Goal: Task Accomplishment & Management: Complete application form

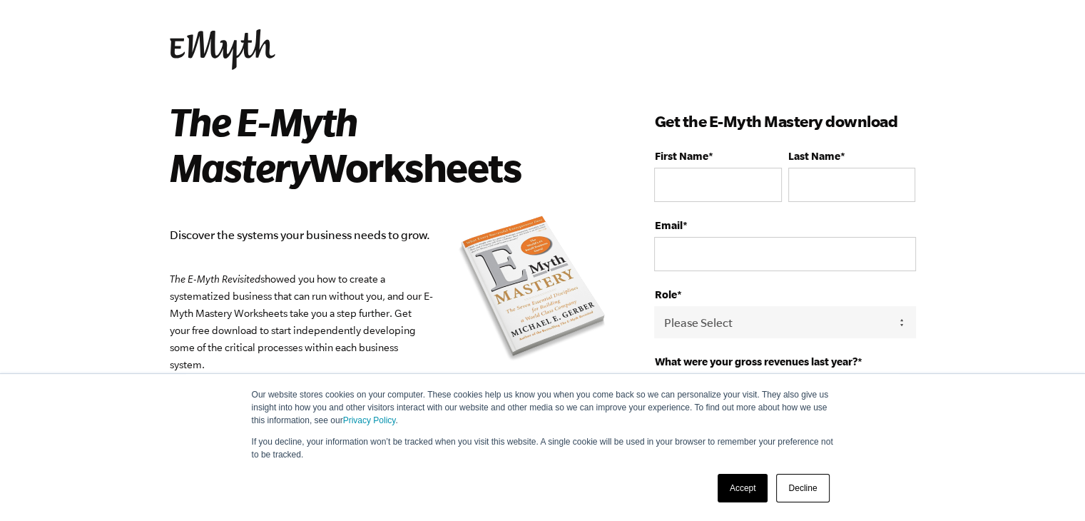
scroll to position [17, 0]
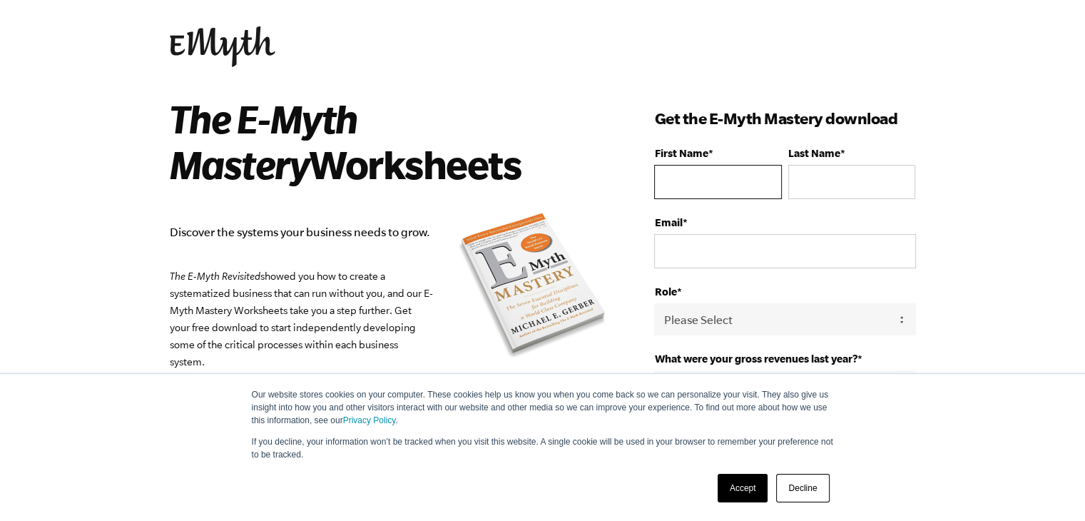
click at [675, 192] on input "First Name *" at bounding box center [717, 182] width 127 height 34
type input "[PERSON_NAME]"
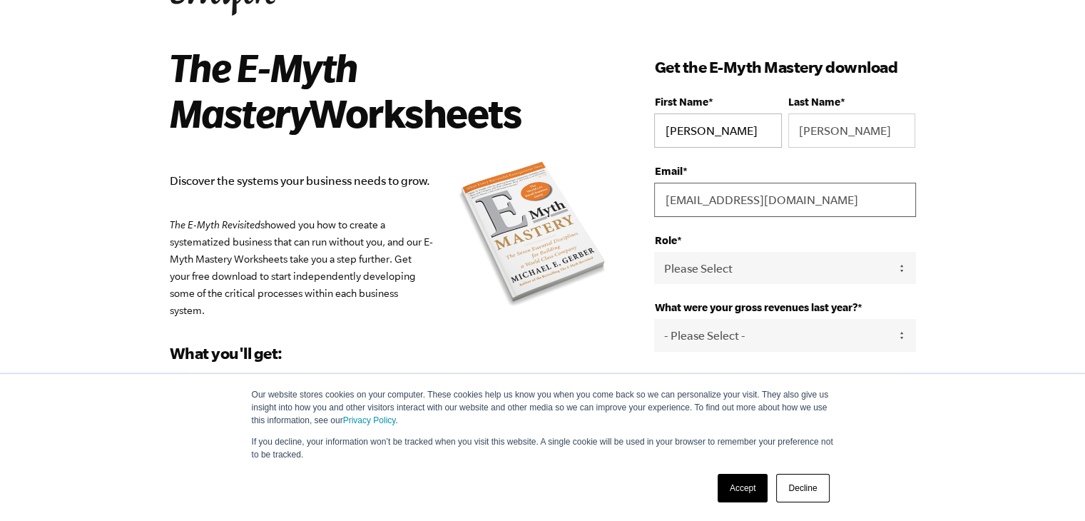
scroll to position [114, 0]
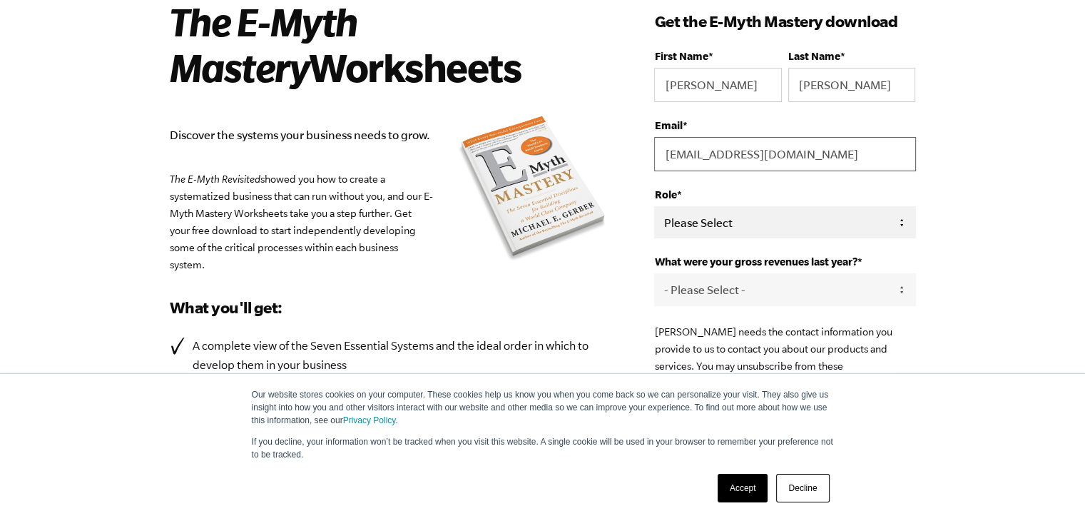
type input "[EMAIL_ADDRESS][DOMAIN_NAME]"
click at [685, 220] on select "Please Select Owner Partner / Co-Owner Executive Employee / Other" at bounding box center [784, 222] width 261 height 32
select select "Owner"
click at [654, 206] on select "Please Select Owner Partner / Co-Owner Executive Employee / Other" at bounding box center [784, 222] width 261 height 32
click at [684, 295] on select "- Please Select - 0-75K 76-150K 151-275K 276-500K 501-750K 751-1M 1-2.5M 2.5-5M…" at bounding box center [784, 289] width 261 height 32
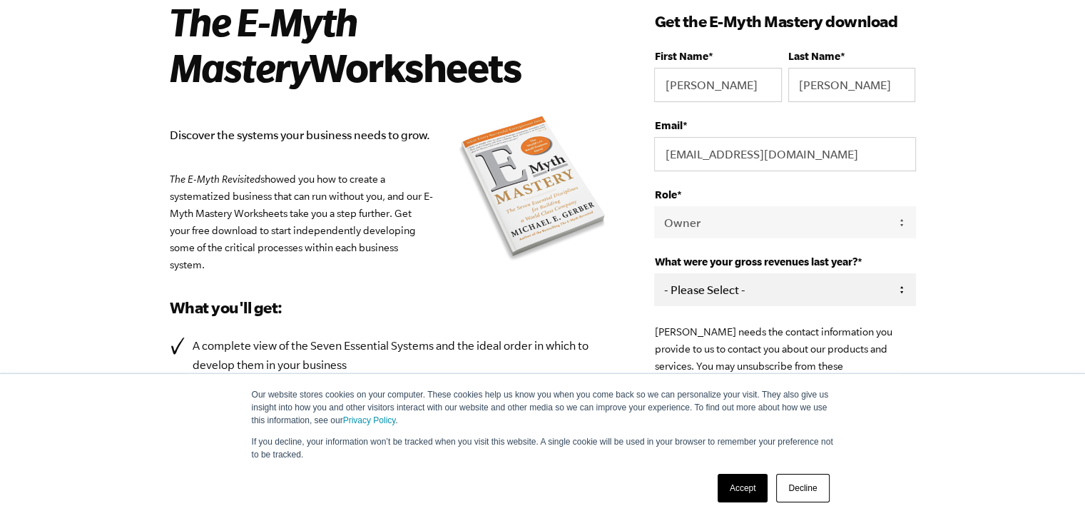
select select "151-275K"
click at [654, 273] on select "- Please Select - 0-75K 76-150K 151-275K 276-500K 501-750K 751-1M 1-2.5M 2.5-5M…" at bounding box center [784, 289] width 261 height 32
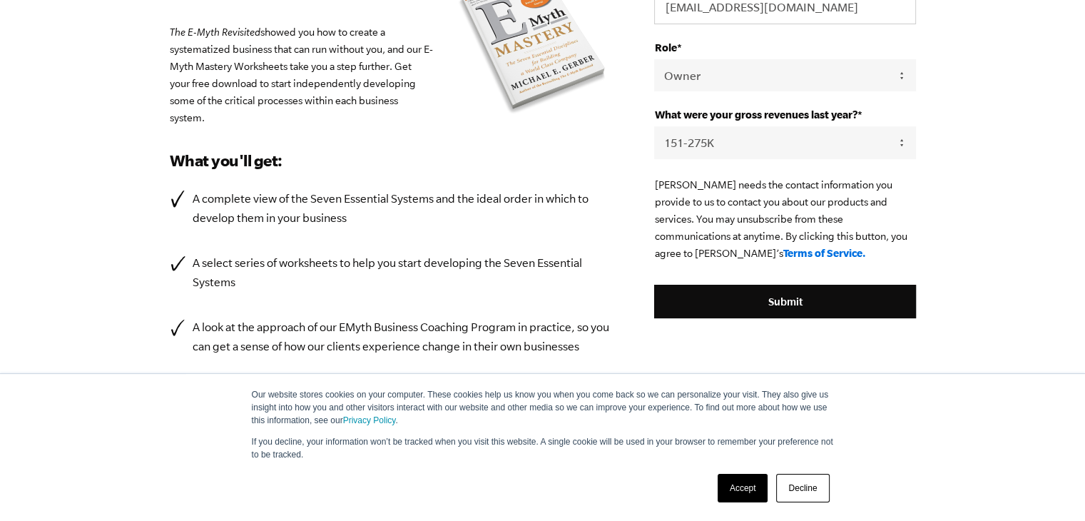
scroll to position [262, 0]
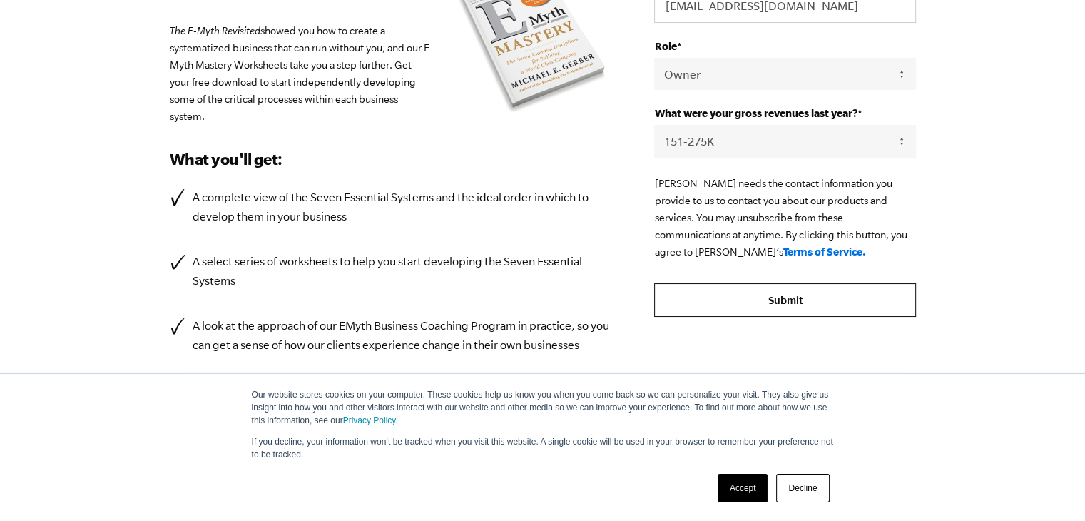
click at [708, 305] on input "Submit" at bounding box center [784, 300] width 261 height 34
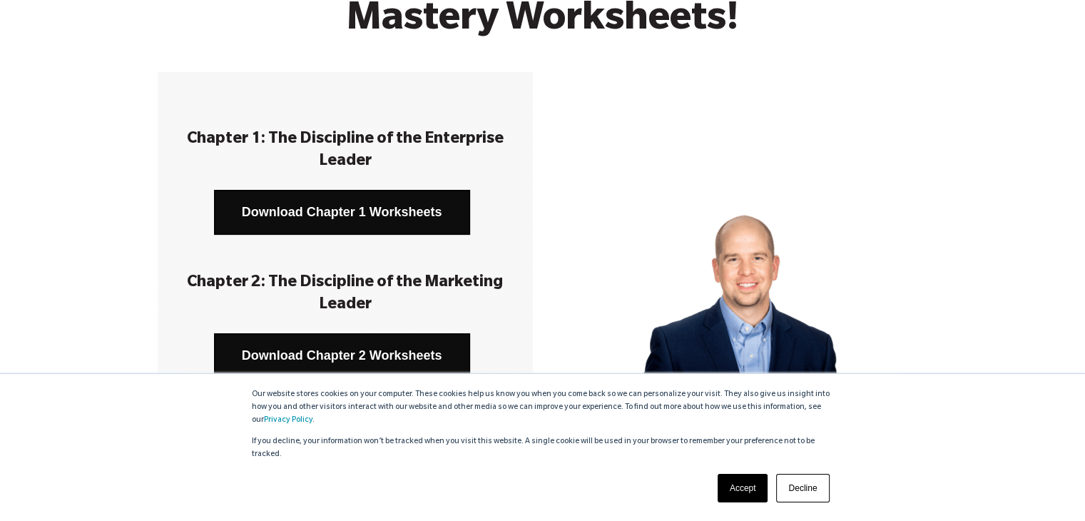
scroll to position [183, 0]
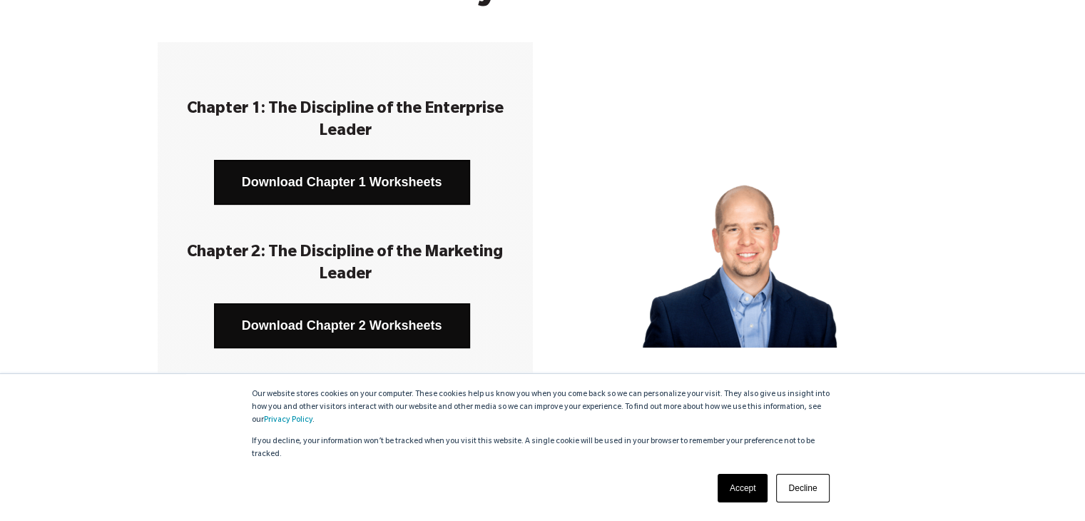
click at [736, 487] on link "Accept" at bounding box center [742, 488] width 51 height 29
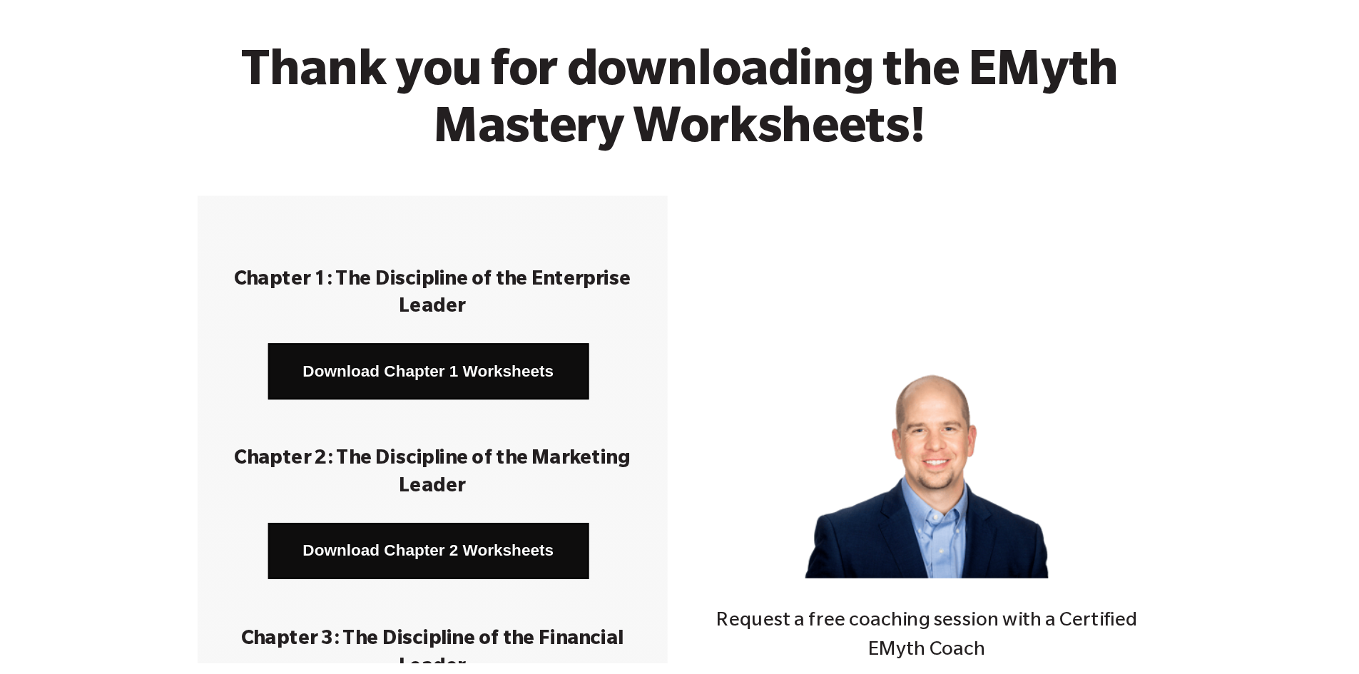
scroll to position [0, 0]
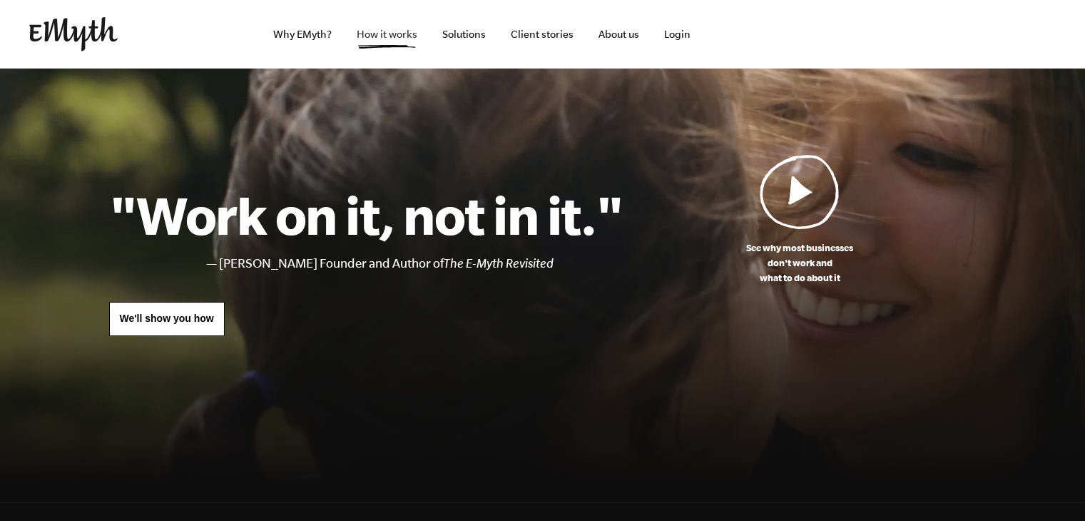
click at [369, 39] on link "How it works" at bounding box center [386, 34] width 83 height 68
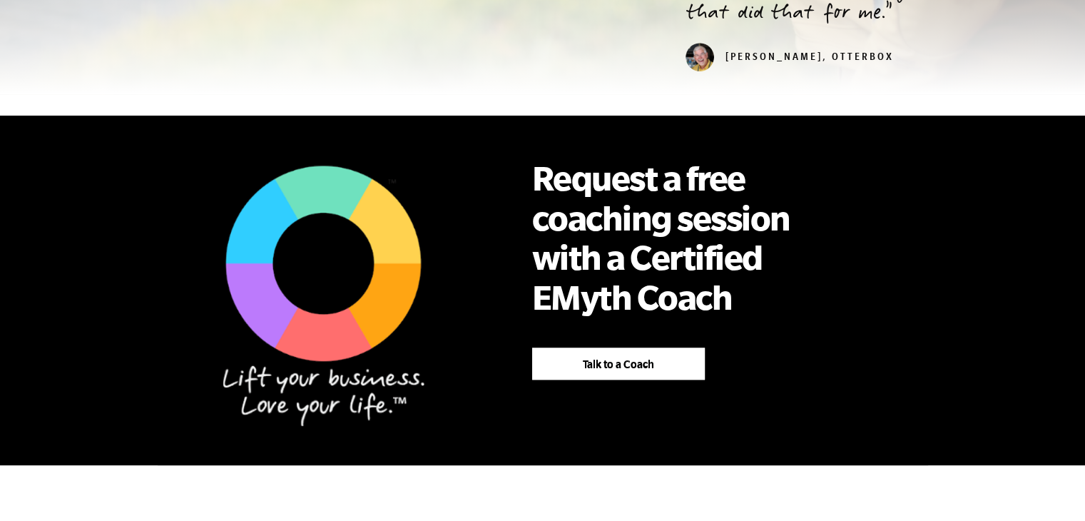
scroll to position [824, 0]
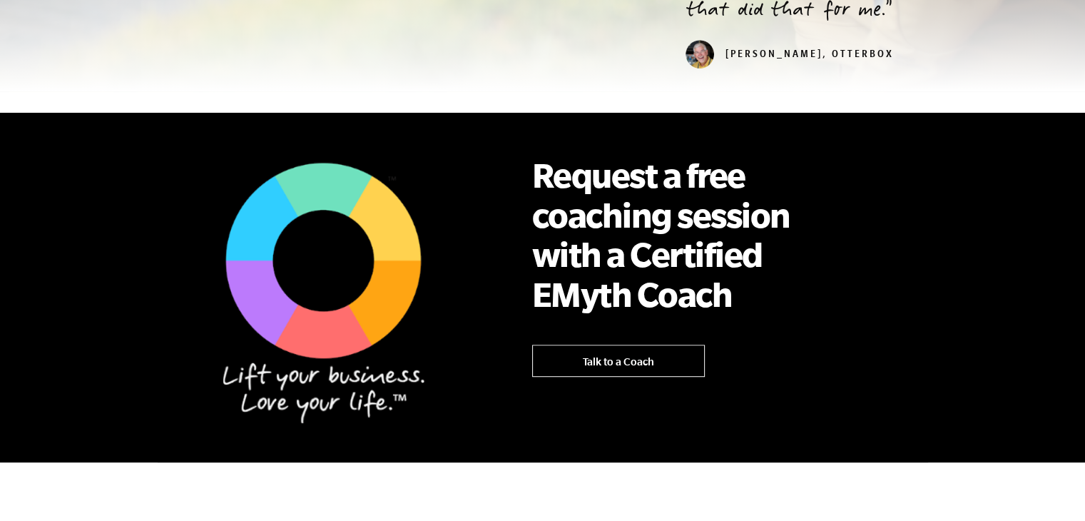
click at [602, 347] on link "Talk to a Coach" at bounding box center [618, 360] width 173 height 32
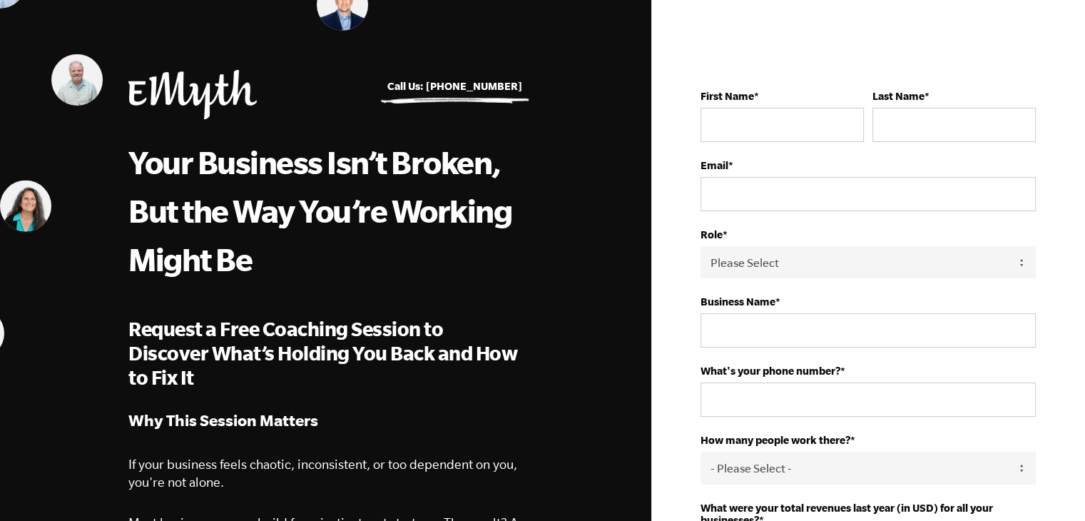
scroll to position [22, 0]
click at [784, 140] on fieldset "First Name * Last Name *" at bounding box center [867, 123] width 335 height 69
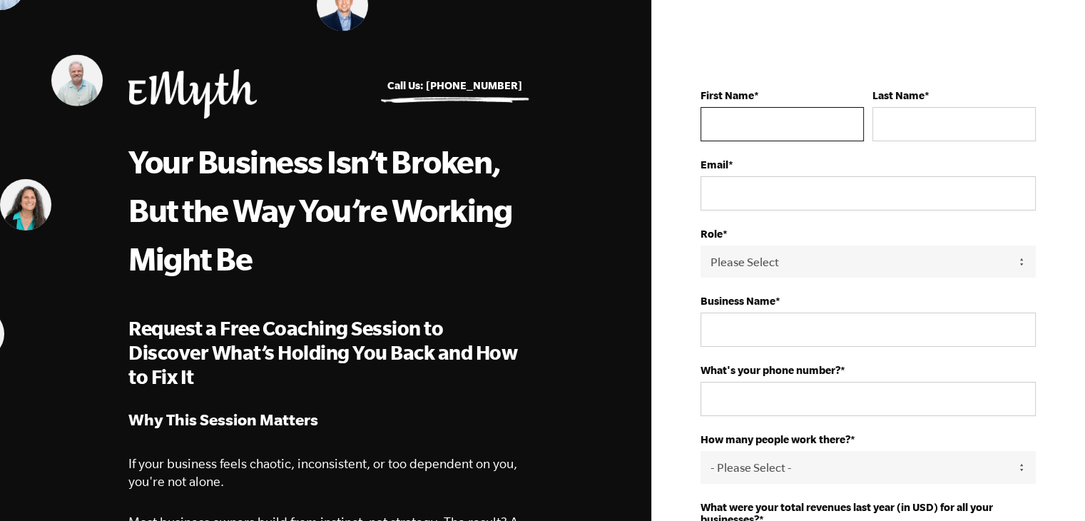
click at [778, 121] on input "First Name *" at bounding box center [781, 124] width 163 height 34
type input "Jen"
type input "Scharien"
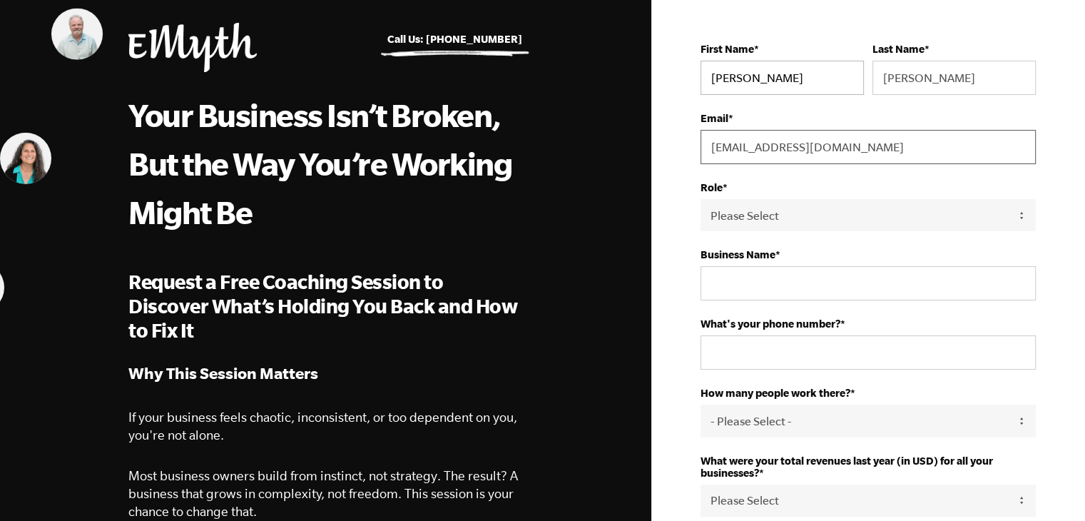
scroll to position [71, 0]
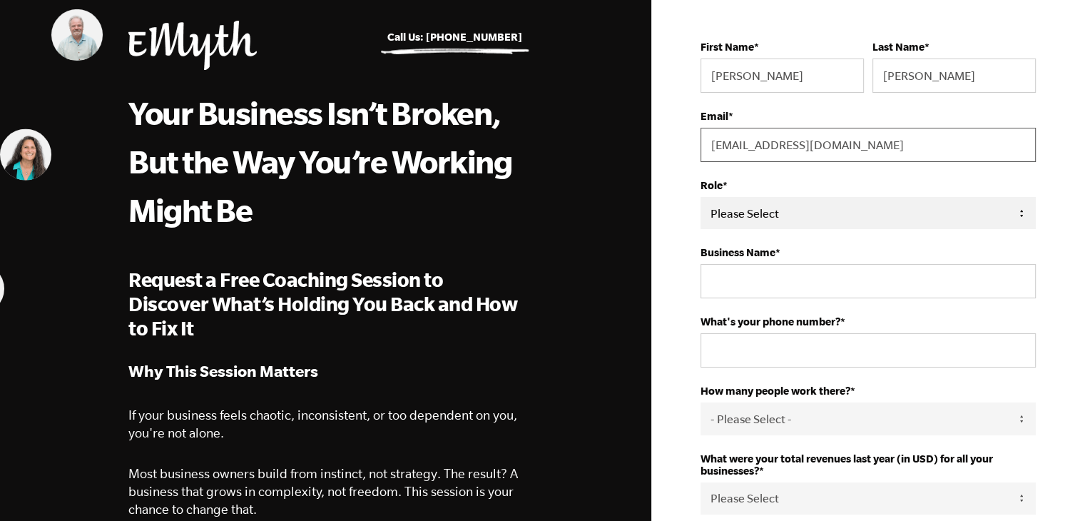
type input "jenscharien@finlotus.com"
click at [767, 205] on select "Please Select Owner Partner / Co-Owner Executive Employee / Other" at bounding box center [867, 213] width 335 height 32
select select "Owner"
click at [700, 197] on select "Please Select Owner Partner / Co-Owner Executive Employee / Other" at bounding box center [867, 213] width 335 height 32
click at [752, 264] on input "Business Name *" at bounding box center [867, 281] width 335 height 34
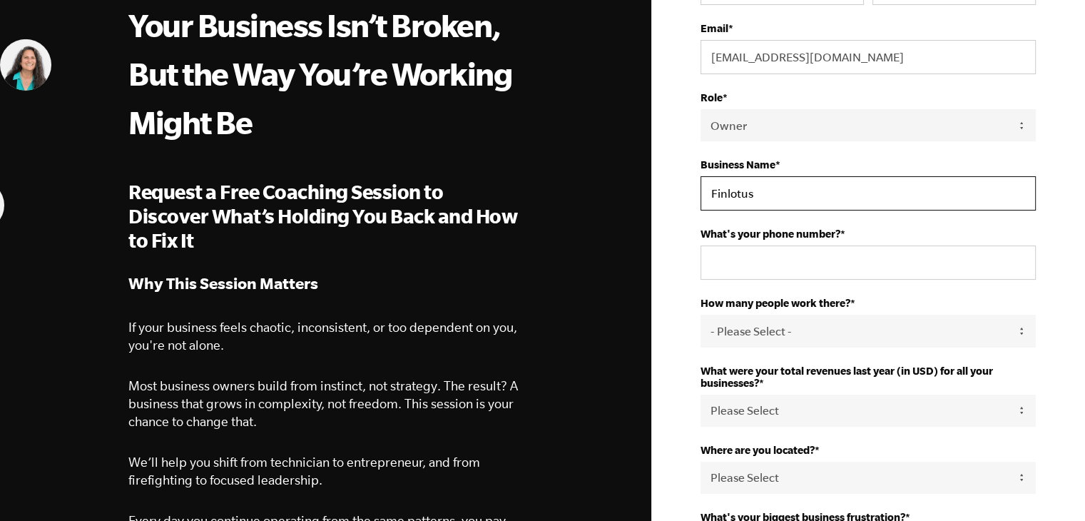
scroll to position [159, 0]
type input "Finlotus"
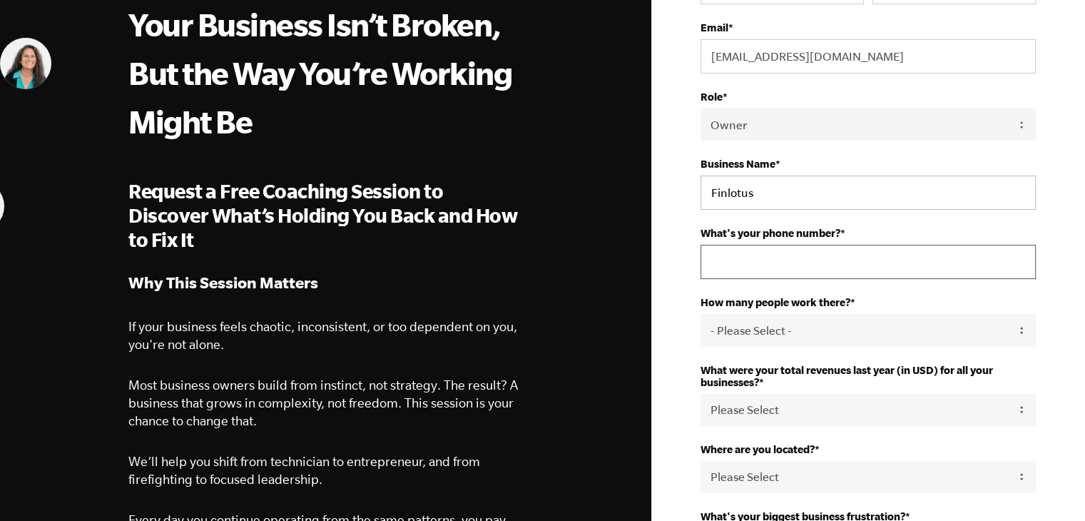
click at [752, 261] on input "What's your phone number? *" at bounding box center [867, 262] width 335 height 34
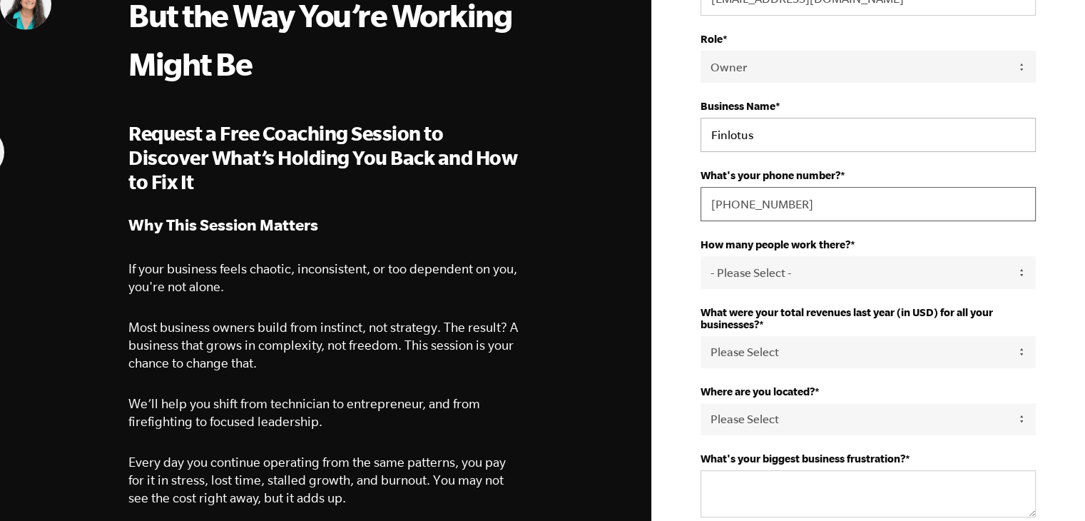
scroll to position [222, 0]
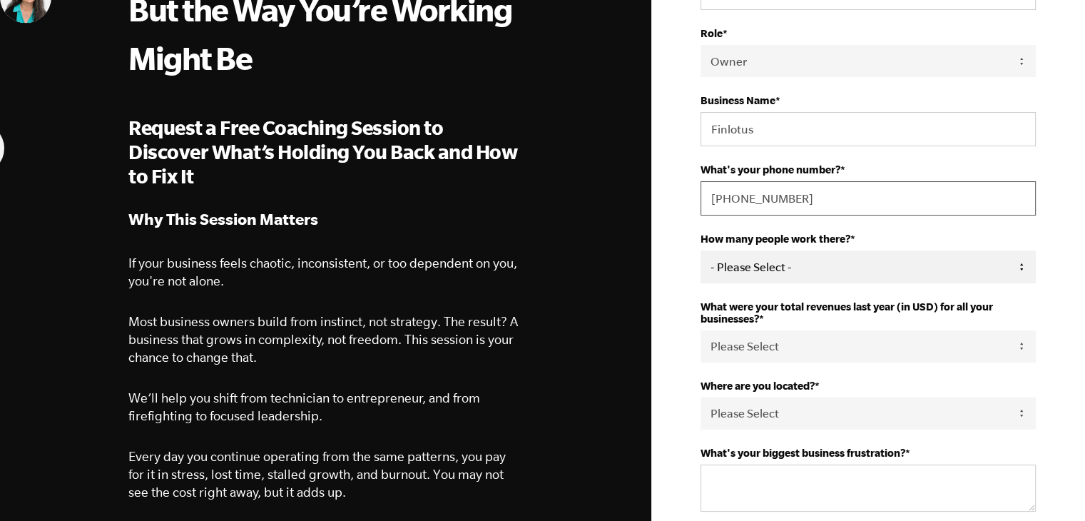
type input "250-818-1655"
click at [752, 261] on select "- Please Select - 50+ 35-49 20-34 10-19 4-9 1-3 0 tfa_105 tfa_106 tfa_107 tfa_1…" at bounding box center [867, 266] width 335 height 32
select select "1-3"
click at [700, 250] on select "- Please Select - 50+ 35-49 20-34 10-19 4-9 1-3 0 tfa_105 tfa_106 tfa_107 tfa_1…" at bounding box center [867, 266] width 335 height 32
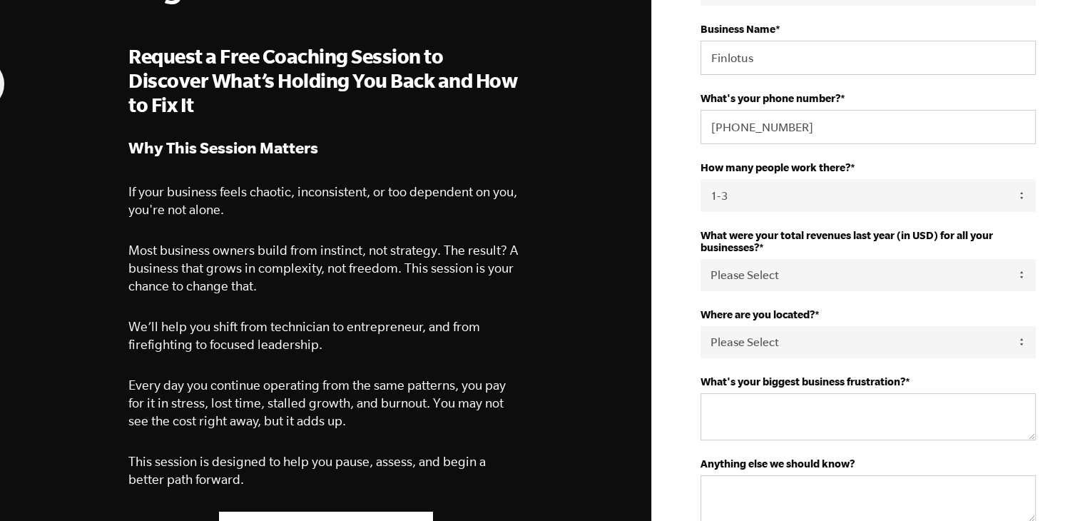
scroll to position [295, 0]
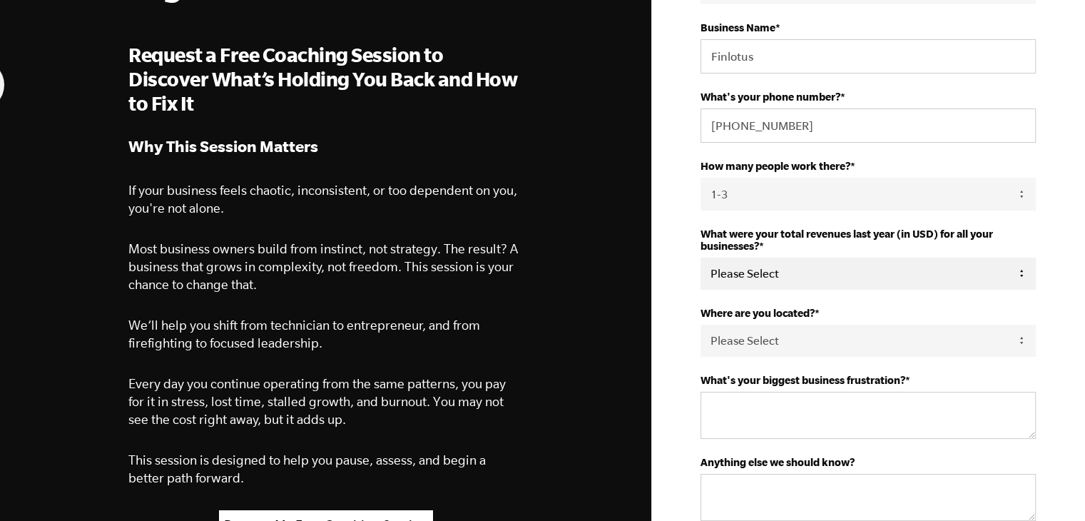
click at [788, 269] on select "Please Select 0-75K 76-150K 151-275K 276-500K 501-750K 751-1M 1-2.5M 2.5-5M 5-1…" at bounding box center [867, 273] width 335 height 32
select select "76-150K"
click at [700, 257] on select "Please Select 0-75K 76-150K 151-275K 276-500K 501-750K 751-1M 1-2.5M 2.5-5M 5-1…" at bounding box center [867, 273] width 335 height 32
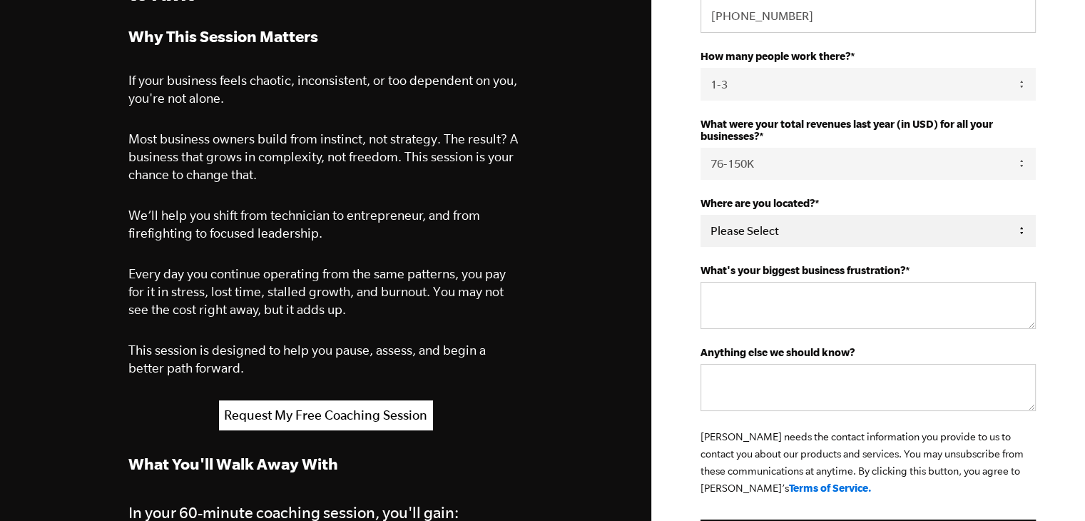
scroll to position [407, 0]
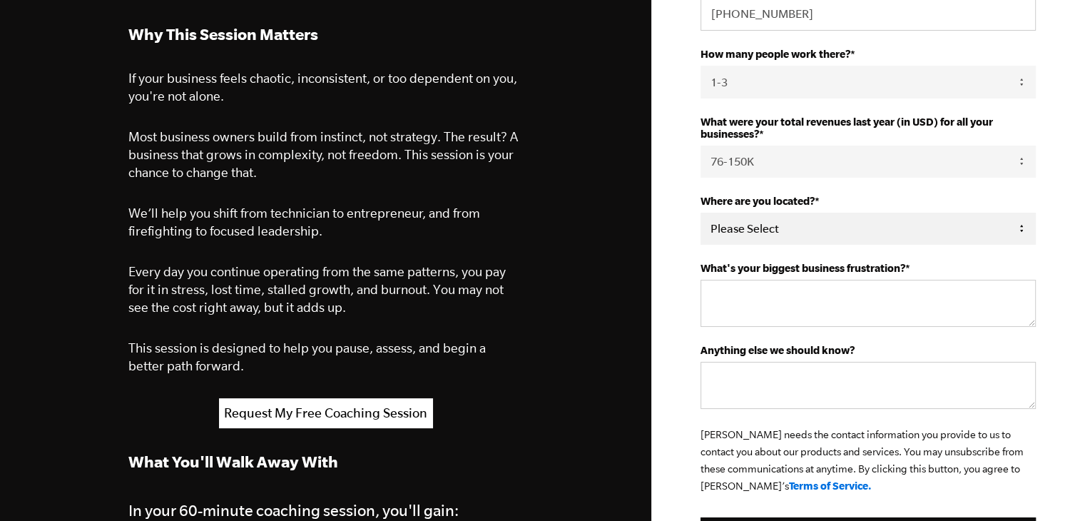
click at [796, 221] on select "Please Select United States Afghanistan Åland Islands Albania Algeria American …" at bounding box center [867, 229] width 335 height 32
select select "Canada"
click at [700, 213] on select "Please Select United States Afghanistan Åland Islands Albania Algeria American …" at bounding box center [867, 229] width 335 height 32
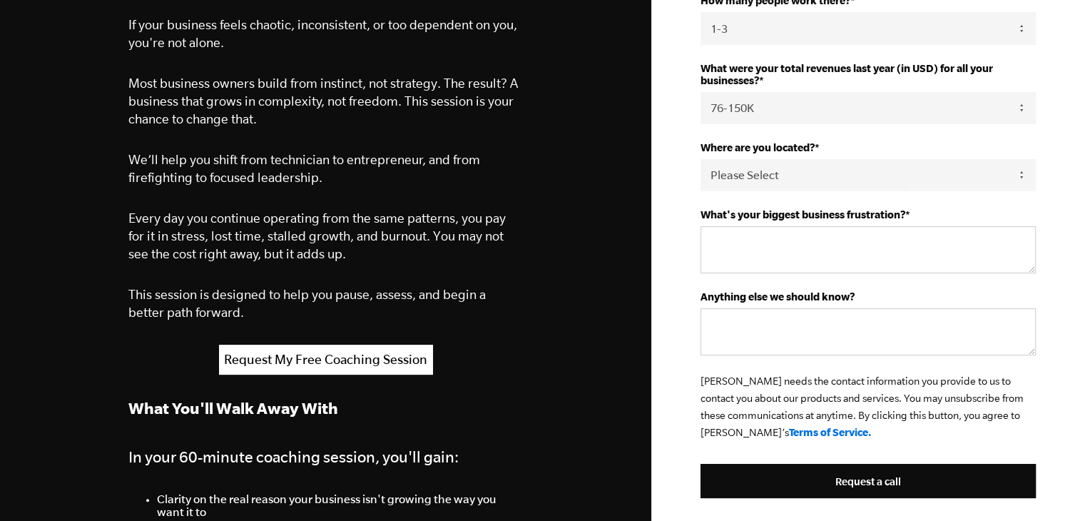
scroll to position [466, 0]
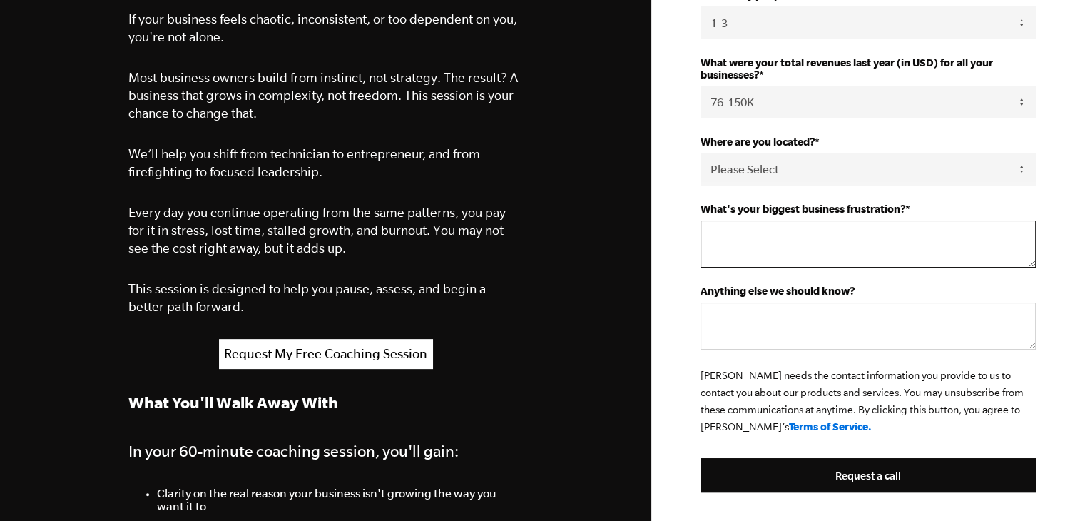
click at [765, 240] on textarea "What's your biggest business frustration? *" at bounding box center [867, 243] width 335 height 47
type textarea "C"
type textarea "Sales - I have been struggling to find and land new clients."
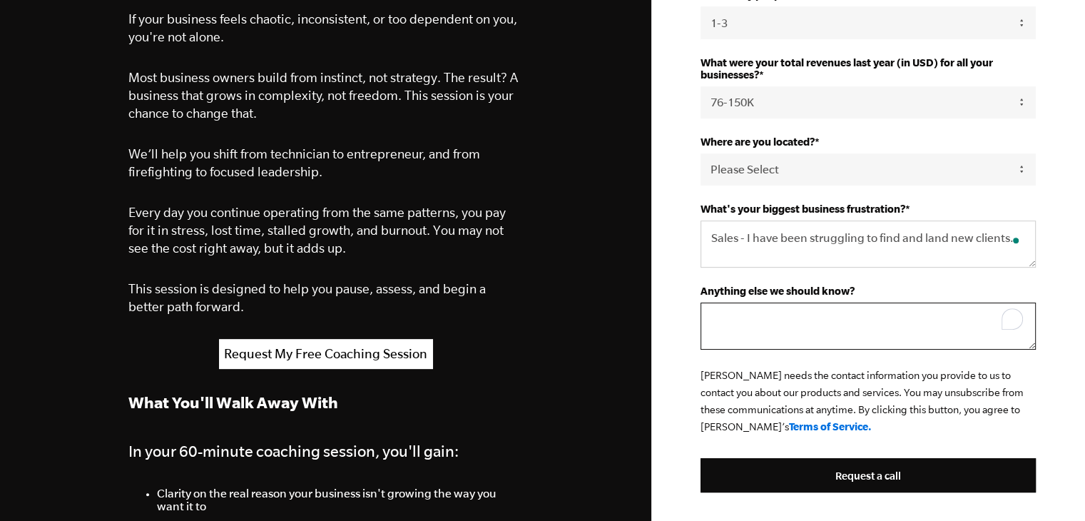
click at [752, 314] on textarea "Anything else we should know?" at bounding box center [867, 325] width 335 height 47
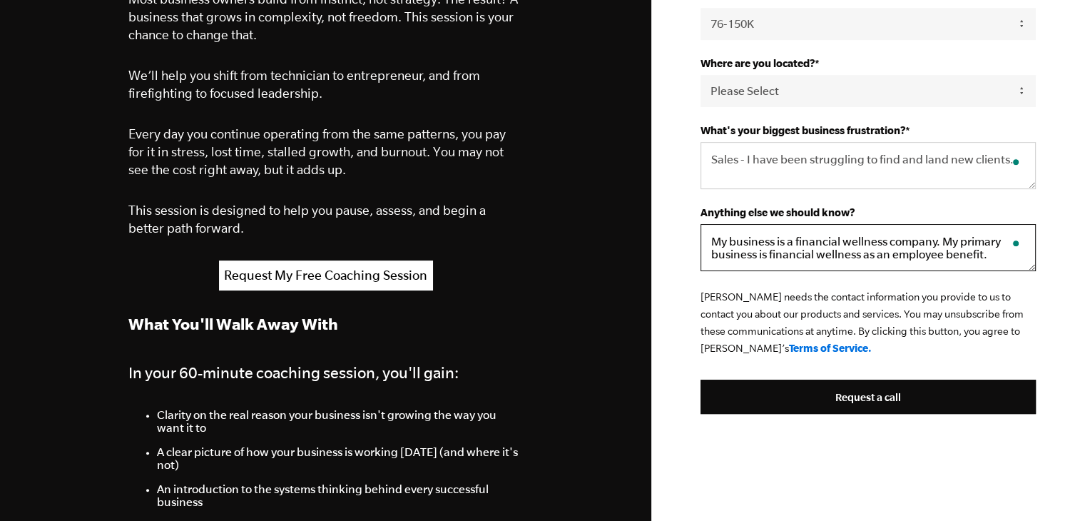
scroll to position [546, 0]
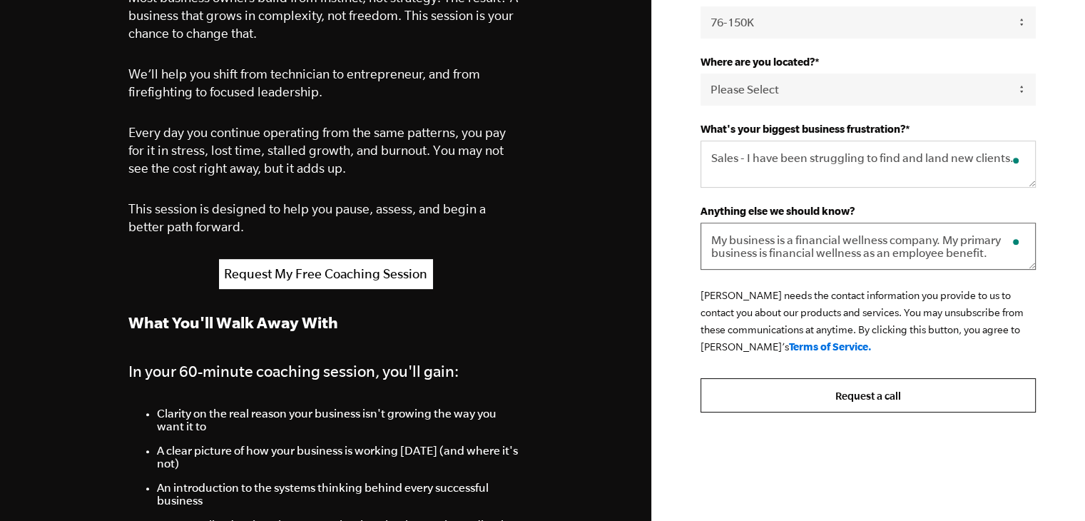
type textarea "My business is a financial wellness company. My primary business is financial w…"
click at [818, 382] on input "Request a call" at bounding box center [867, 395] width 335 height 34
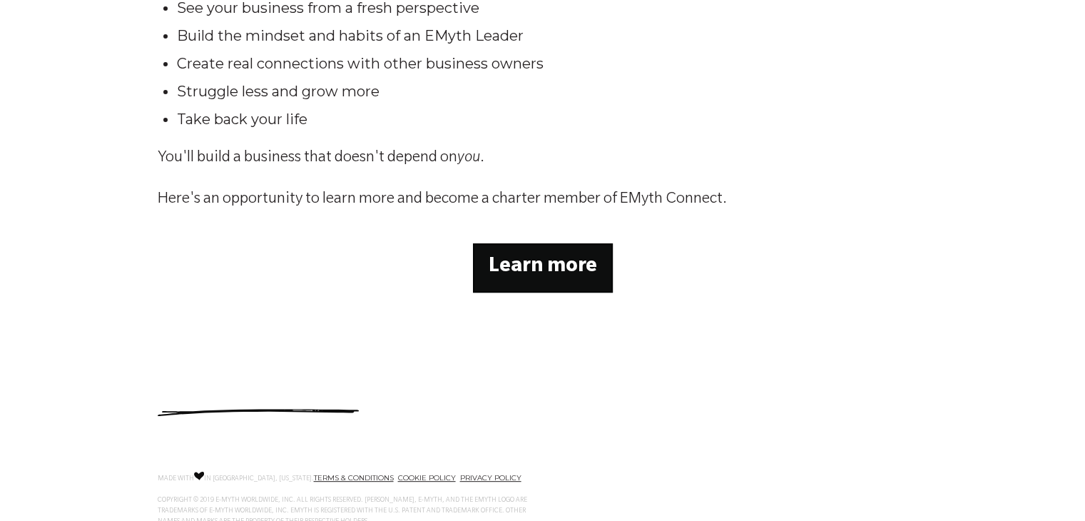
scroll to position [508, 0]
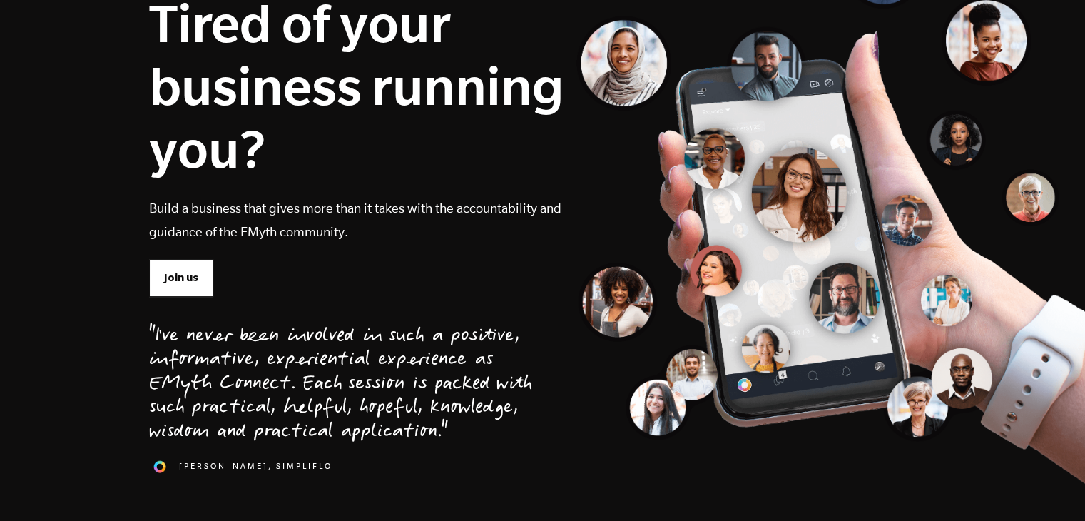
scroll to position [181, 0]
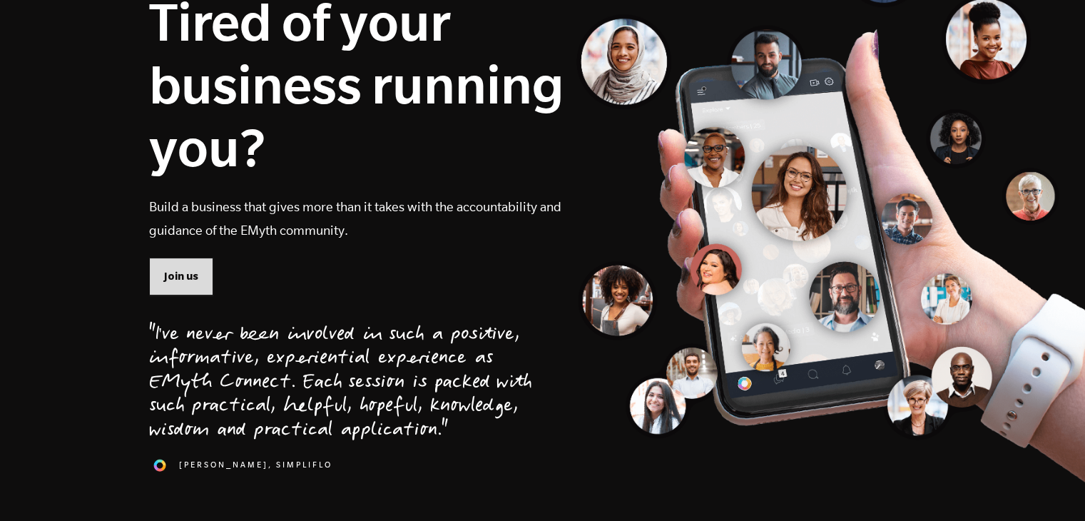
click at [173, 286] on link "Join us" at bounding box center [181, 275] width 64 height 37
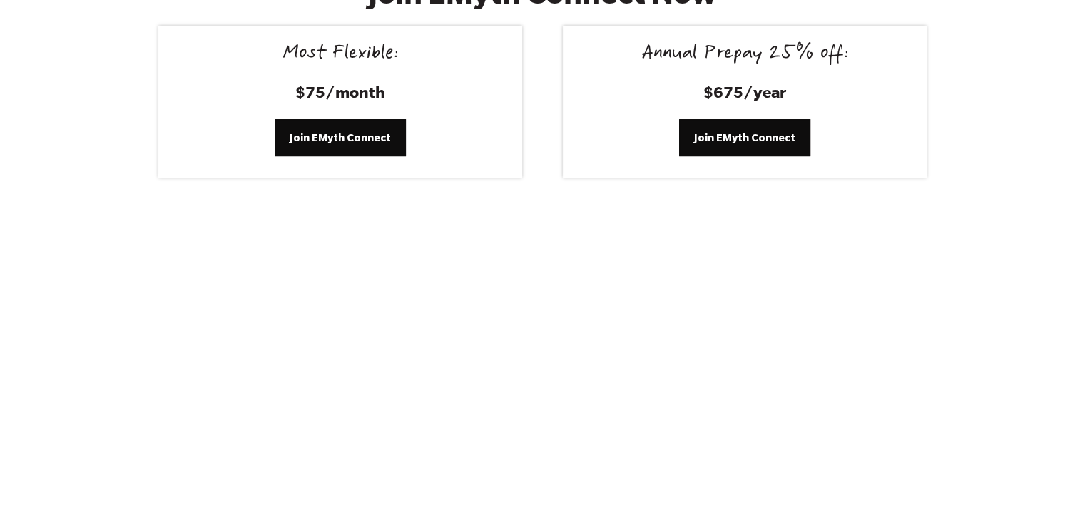
scroll to position [5975, 0]
